Goal: Navigation & Orientation: Find specific page/section

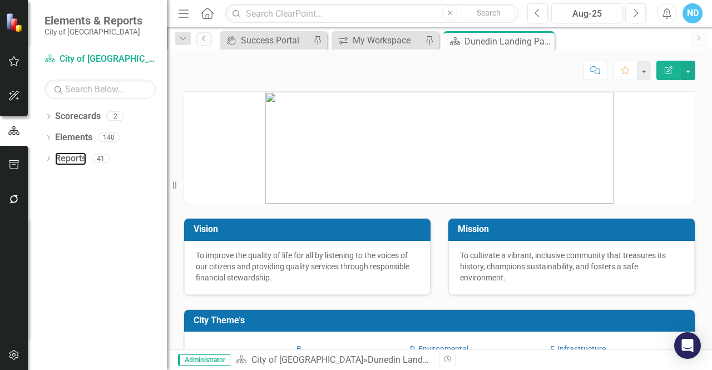
click at [75, 157] on link "Reports" at bounding box center [70, 158] width 31 height 13
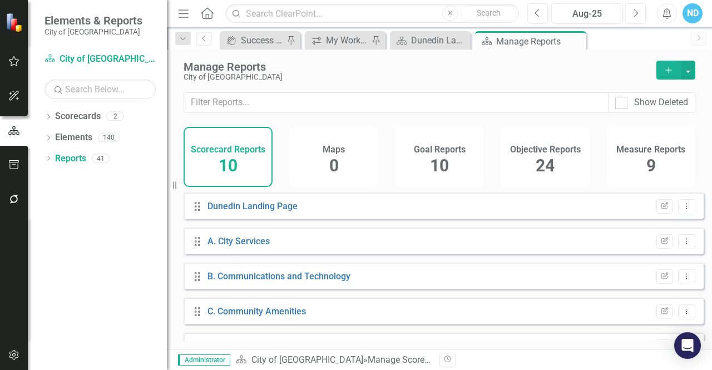
click at [49, 156] on icon "Dropdown" at bounding box center [48, 159] width 8 height 6
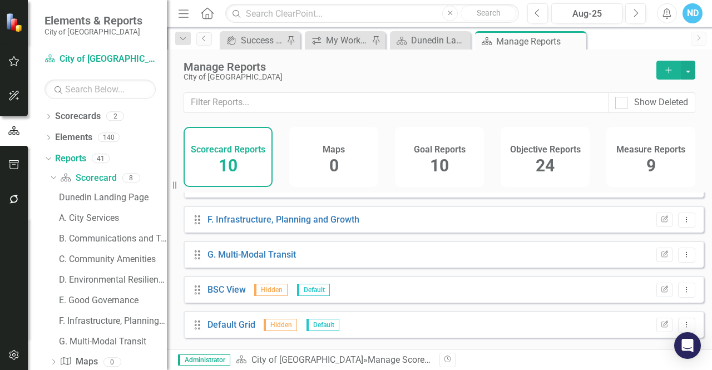
scroll to position [201, 0]
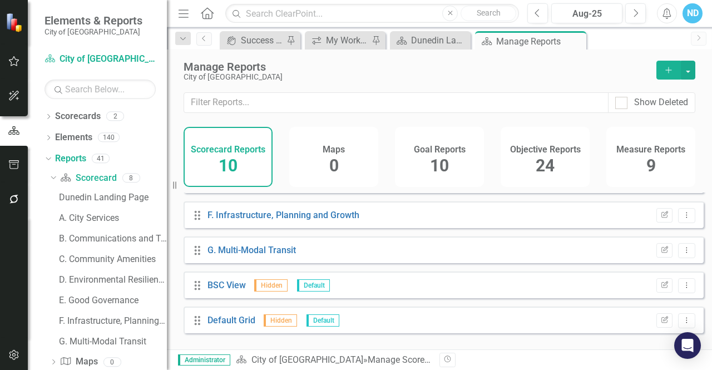
click at [51, 138] on icon "Dropdown" at bounding box center [48, 139] width 8 height 6
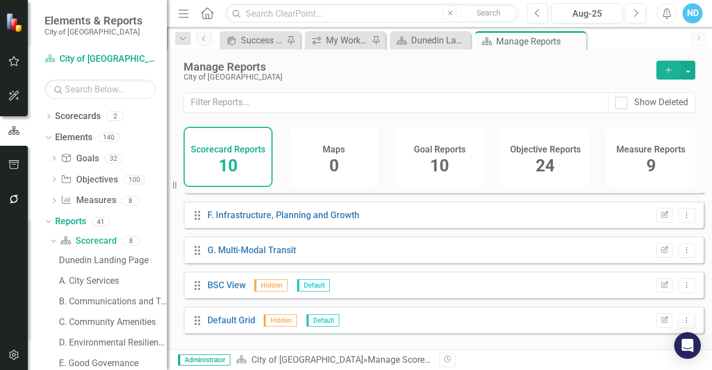
click at [57, 181] on icon "Dropdown" at bounding box center [54, 180] width 8 height 6
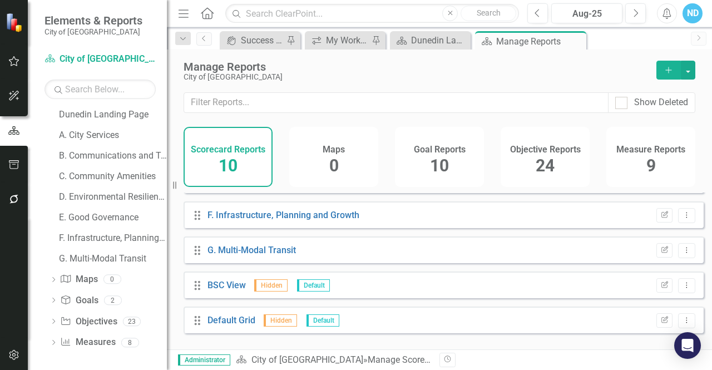
scroll to position [2092, 0]
click at [53, 320] on icon "Dropdown" at bounding box center [53, 322] width 8 height 6
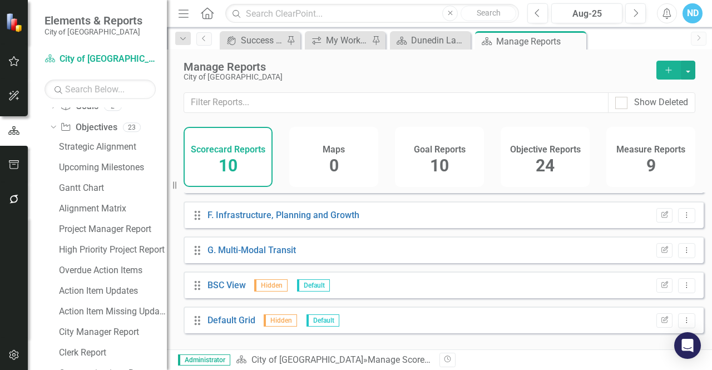
scroll to position [2125, 0]
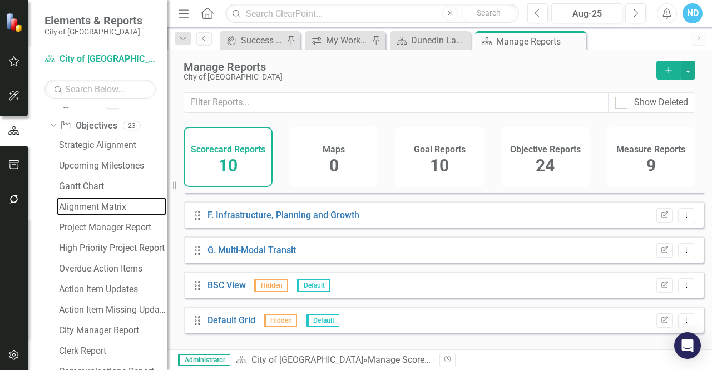
click at [70, 206] on div "Alignment Matrix" at bounding box center [113, 207] width 108 height 10
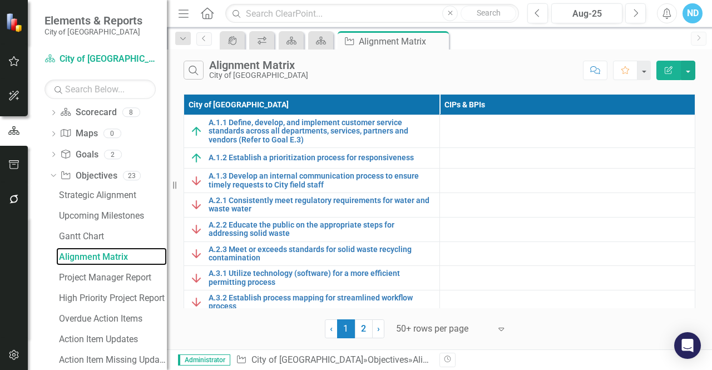
scroll to position [2075, 0]
click at [68, 276] on div "Project Manager Report" at bounding box center [113, 277] width 108 height 10
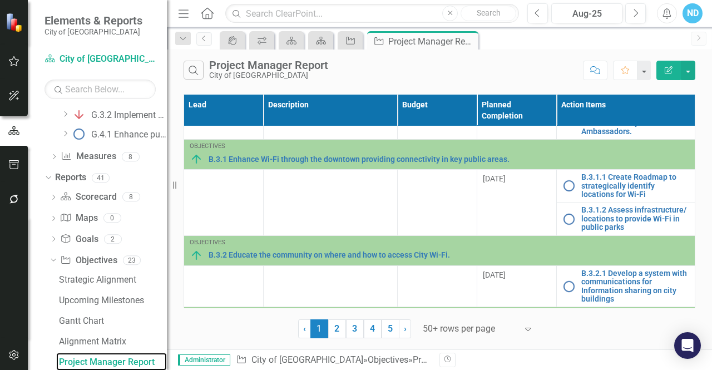
scroll to position [1856, 0]
